Goal: Task Accomplishment & Management: Use online tool/utility

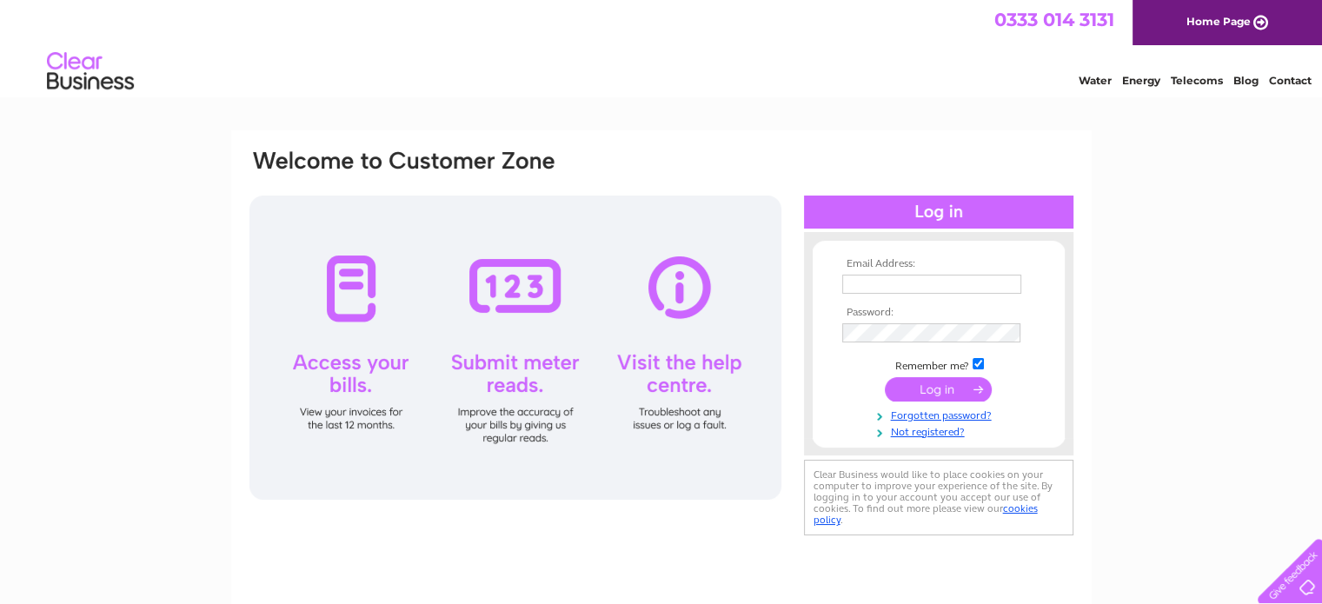
drag, startPoint x: 0, startPoint y: 0, endPoint x: 896, endPoint y: 283, distance: 939.5
click at [896, 283] on input "text" at bounding box center [931, 284] width 179 height 19
type input "[EMAIL_ADDRESS][DOMAIN_NAME]"
click at [935, 391] on input "submit" at bounding box center [938, 390] width 107 height 24
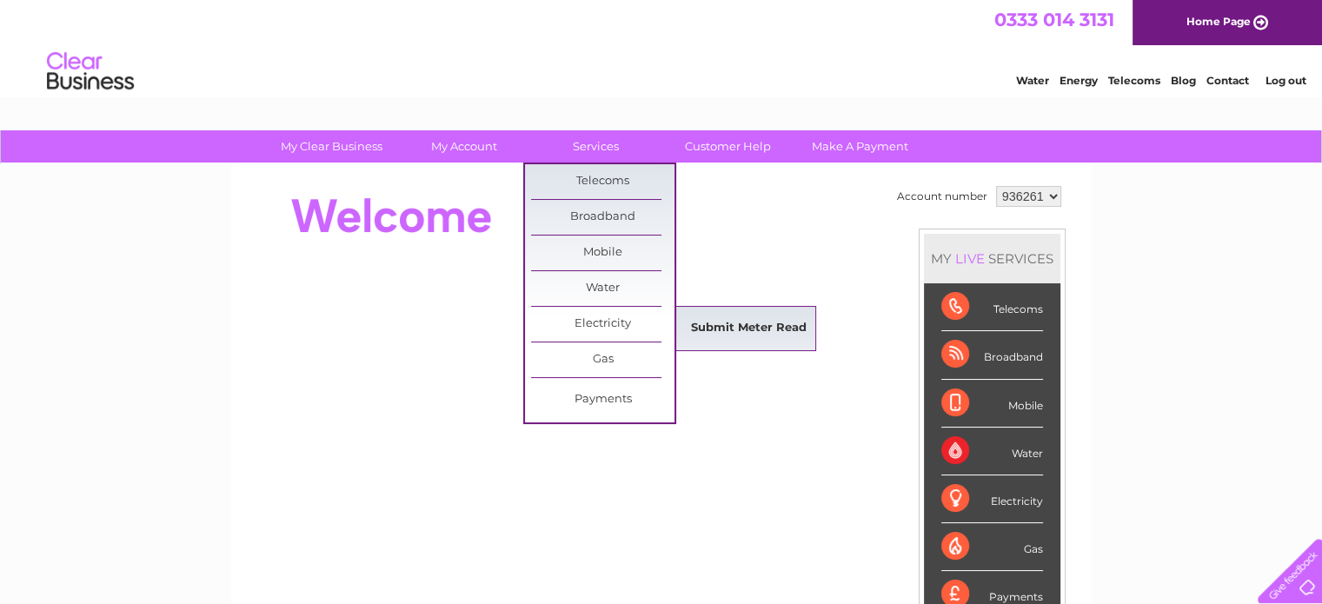
click at [732, 326] on link "Submit Meter Read" at bounding box center [748, 328] width 143 height 35
